Goal: Navigation & Orientation: Find specific page/section

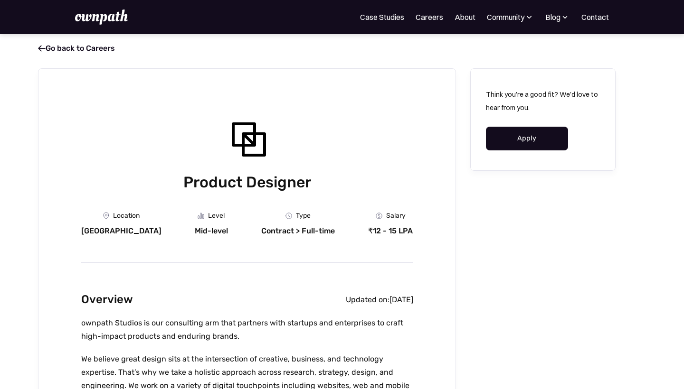
scroll to position [94, 0]
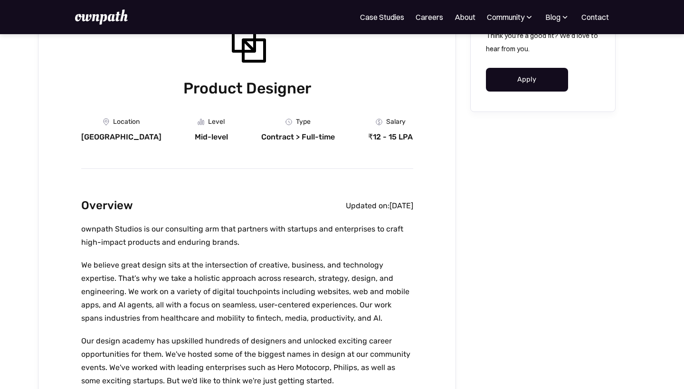
click at [116, 20] on img at bounding box center [101, 16] width 52 height 15
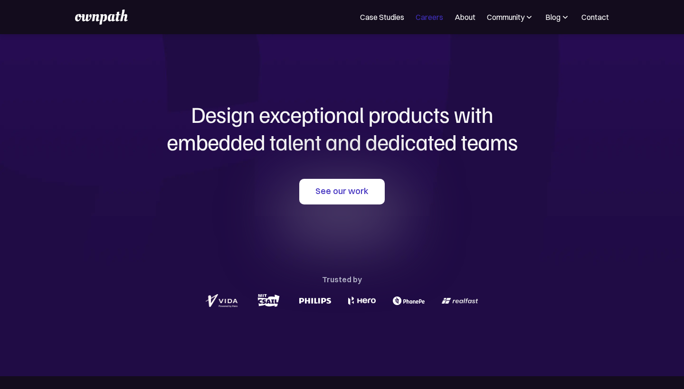
click at [419, 15] on link "Careers" at bounding box center [429, 16] width 28 height 11
click at [420, 21] on link "Careers" at bounding box center [429, 16] width 28 height 11
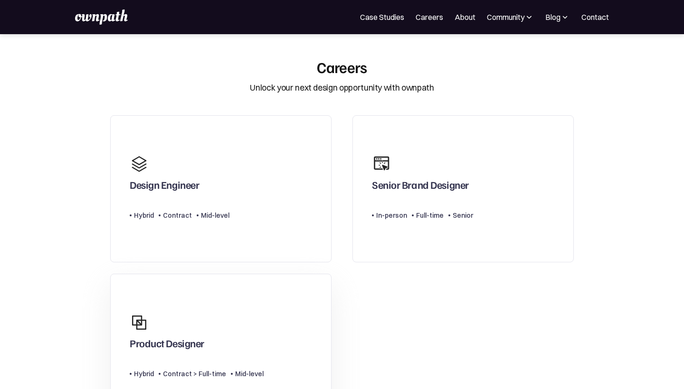
click at [232, 296] on link "Product Designer Type Level Hybrid Contract > Full-time Mid-level" at bounding box center [220, 348] width 221 height 148
